Goal: Task Accomplishment & Management: Manage account settings

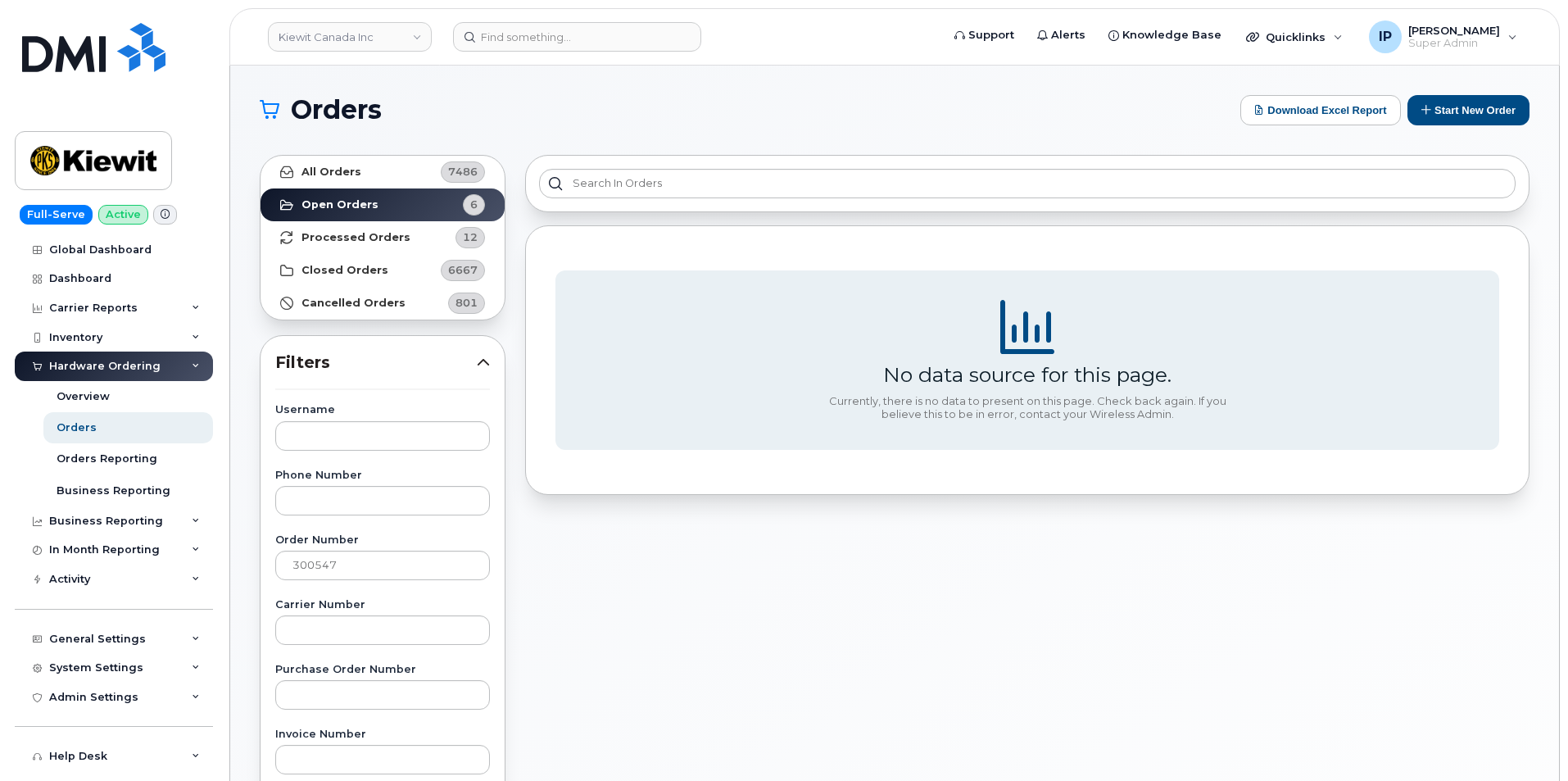
scroll to position [82, 0]
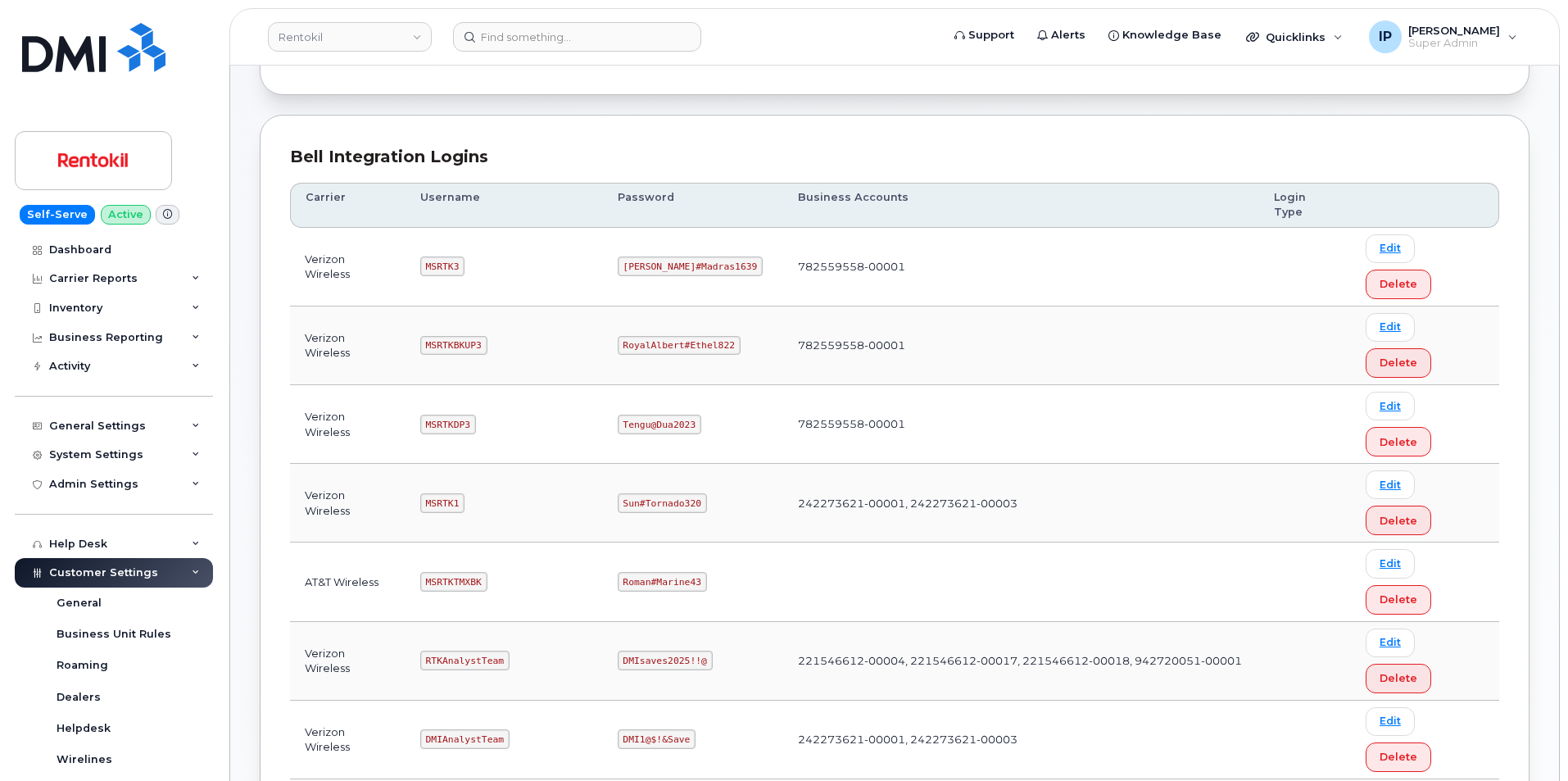
scroll to position [164, 0]
click at [459, 255] on code "MSRTK3" at bounding box center [442, 264] width 44 height 20
drag, startPoint x: 459, startPoint y: 235, endPoint x: 422, endPoint y: 229, distance: 37.5
click at [422, 229] on td "MSRTK3" at bounding box center [504, 265] width 197 height 79
copy code "MSRTK3"
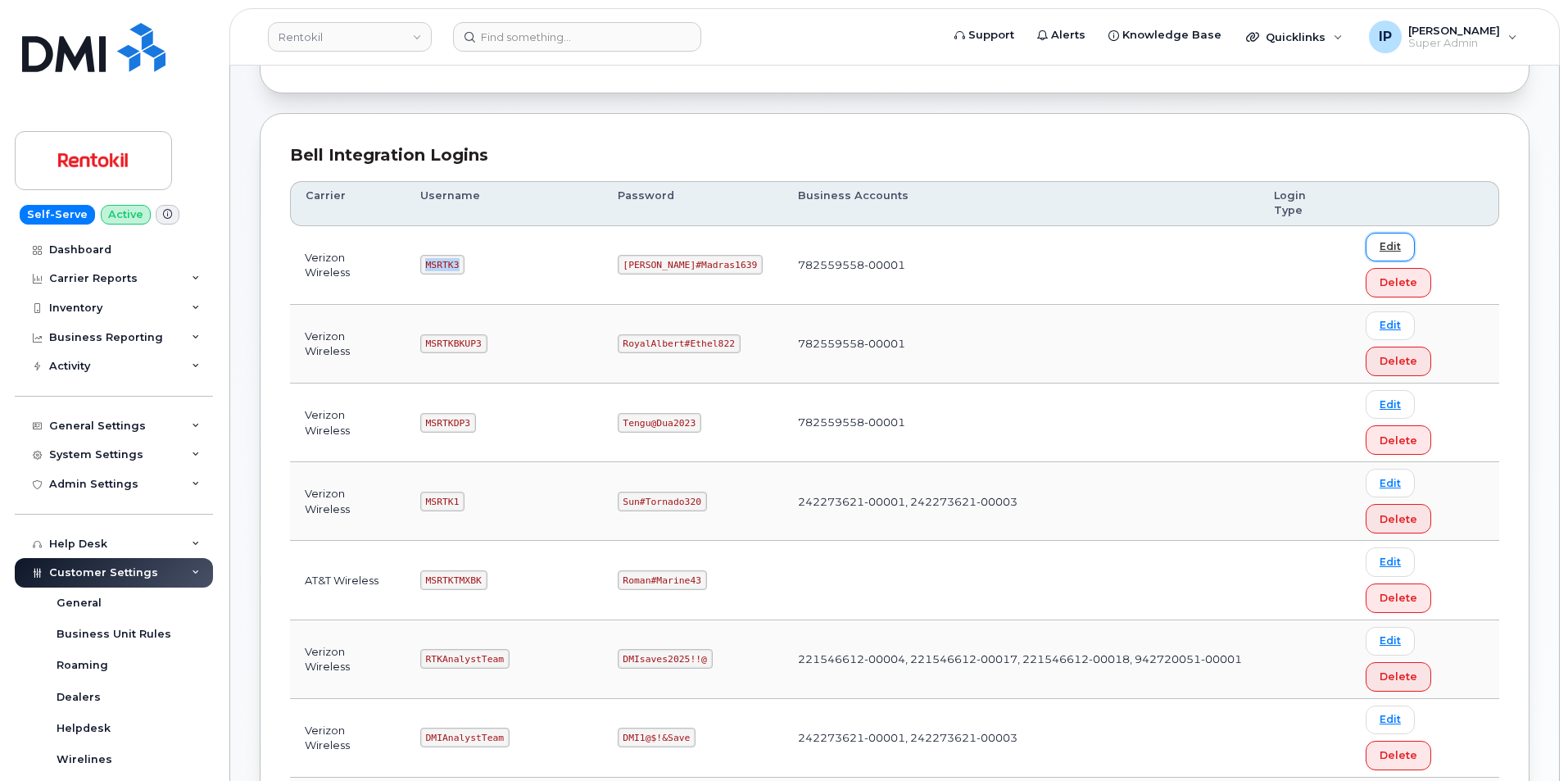
click at [1379, 233] on link "Edit" at bounding box center [1390, 247] width 50 height 29
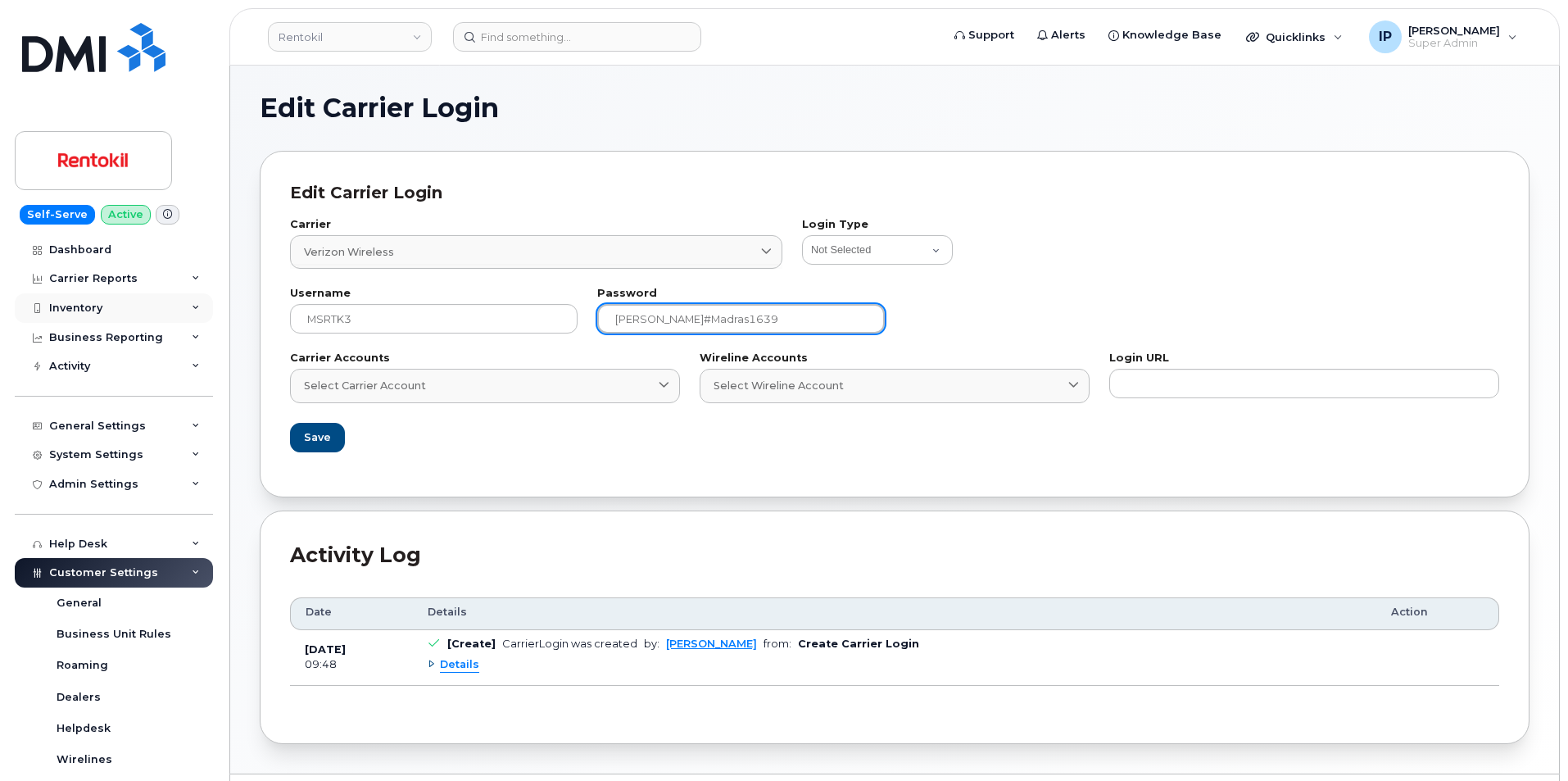
drag, startPoint x: 526, startPoint y: 328, endPoint x: 80, endPoint y: 309, distance: 446.4
click at [230, 312] on div "Rentokil Support Alerts Knowledge Base Quicklinks Suspend / Cancel Device Chang…" at bounding box center [895, 419] width 1329 height 708
paste input "MSRTK3"
type input "M"
drag, startPoint x: 1546, startPoint y: 396, endPoint x: 756, endPoint y: 305, distance: 795.2
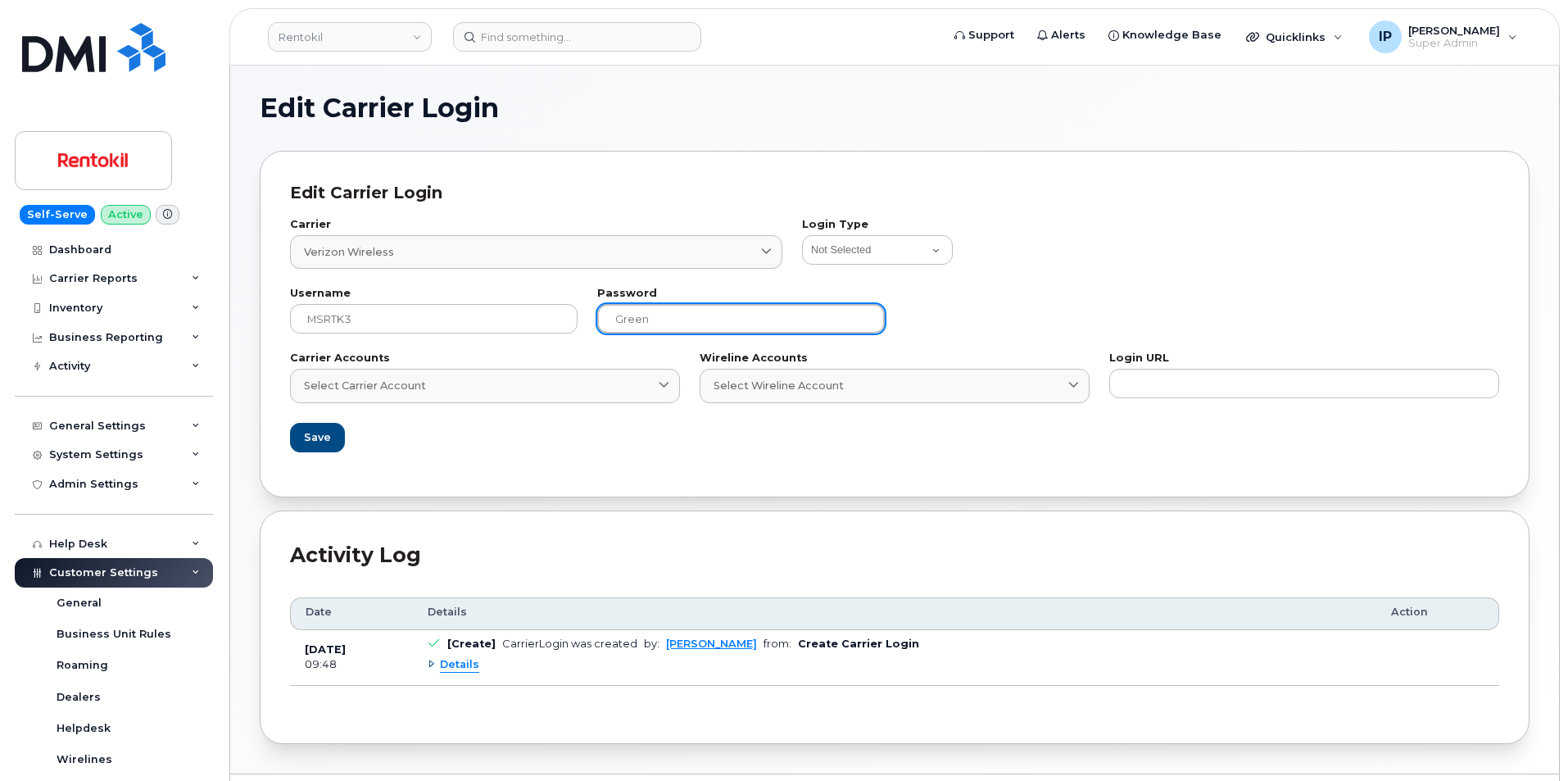
click at [756, 305] on input "Green" at bounding box center [741, 319] width 288 height 30
type input "Green40hat!"
click at [292, 440] on button "Save" at bounding box center [316, 438] width 53 height 30
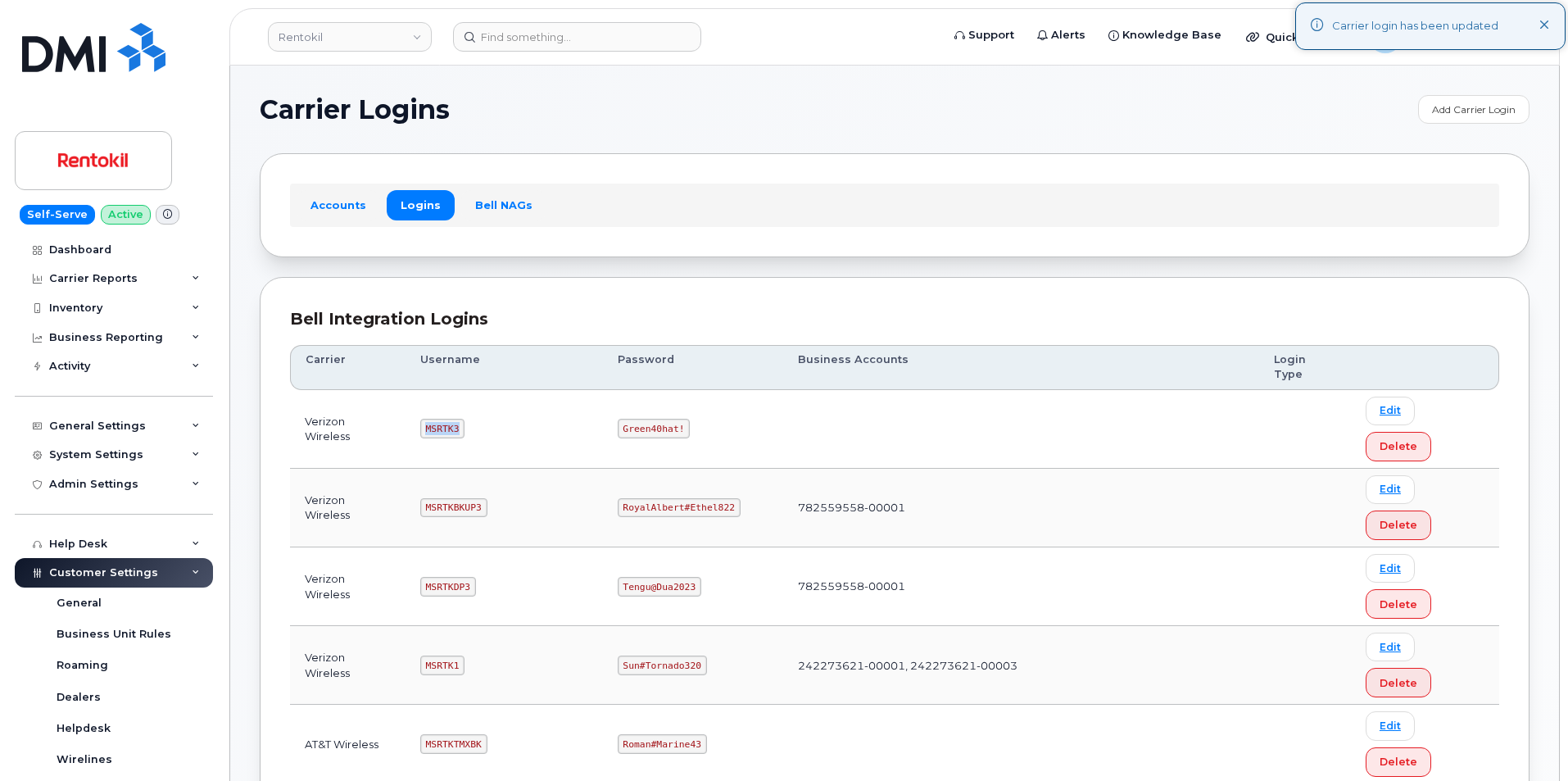
drag, startPoint x: 466, startPoint y: 394, endPoint x: 423, endPoint y: 400, distance: 43.4
click at [423, 400] on td "MSRTK3" at bounding box center [504, 429] width 197 height 79
copy code "MSRTK3"
